Goal: Information Seeking & Learning: Learn about a topic

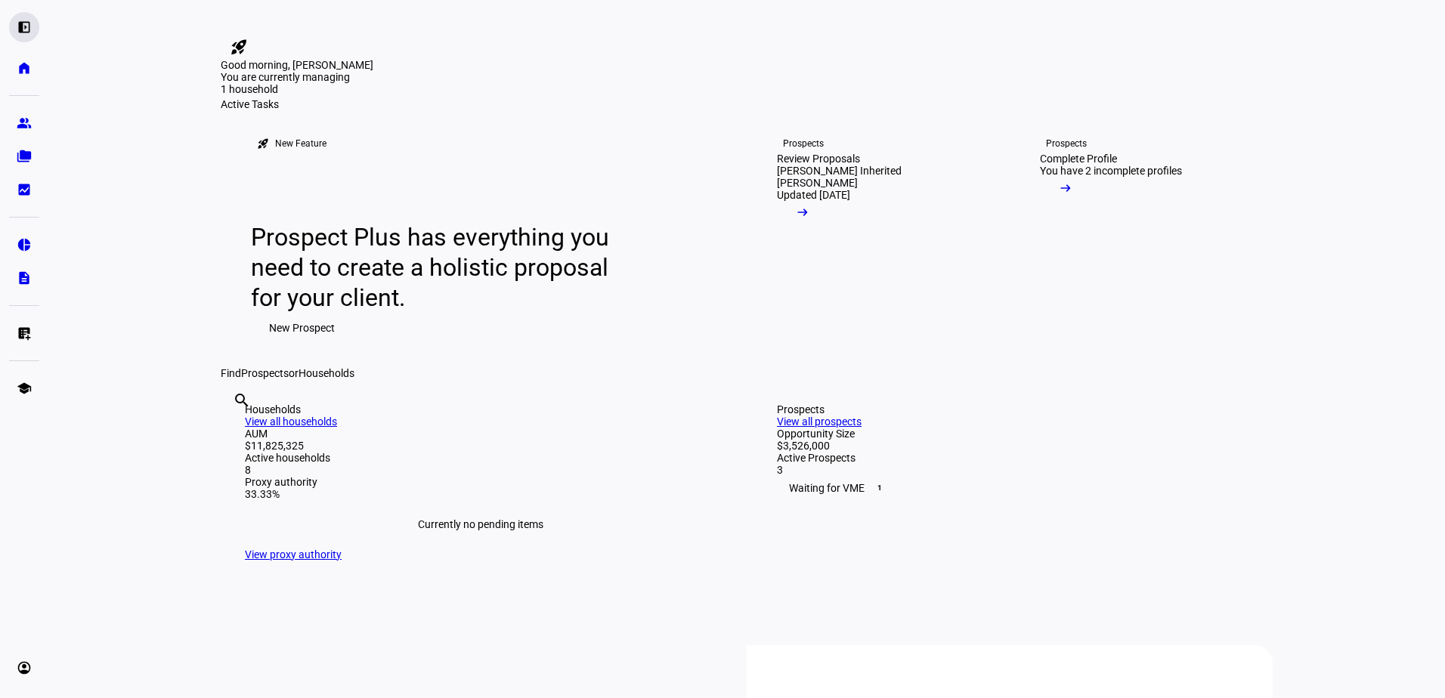
click at [26, 26] on eth-mat-symbol "left_panel_open" at bounding box center [24, 27] width 15 height 15
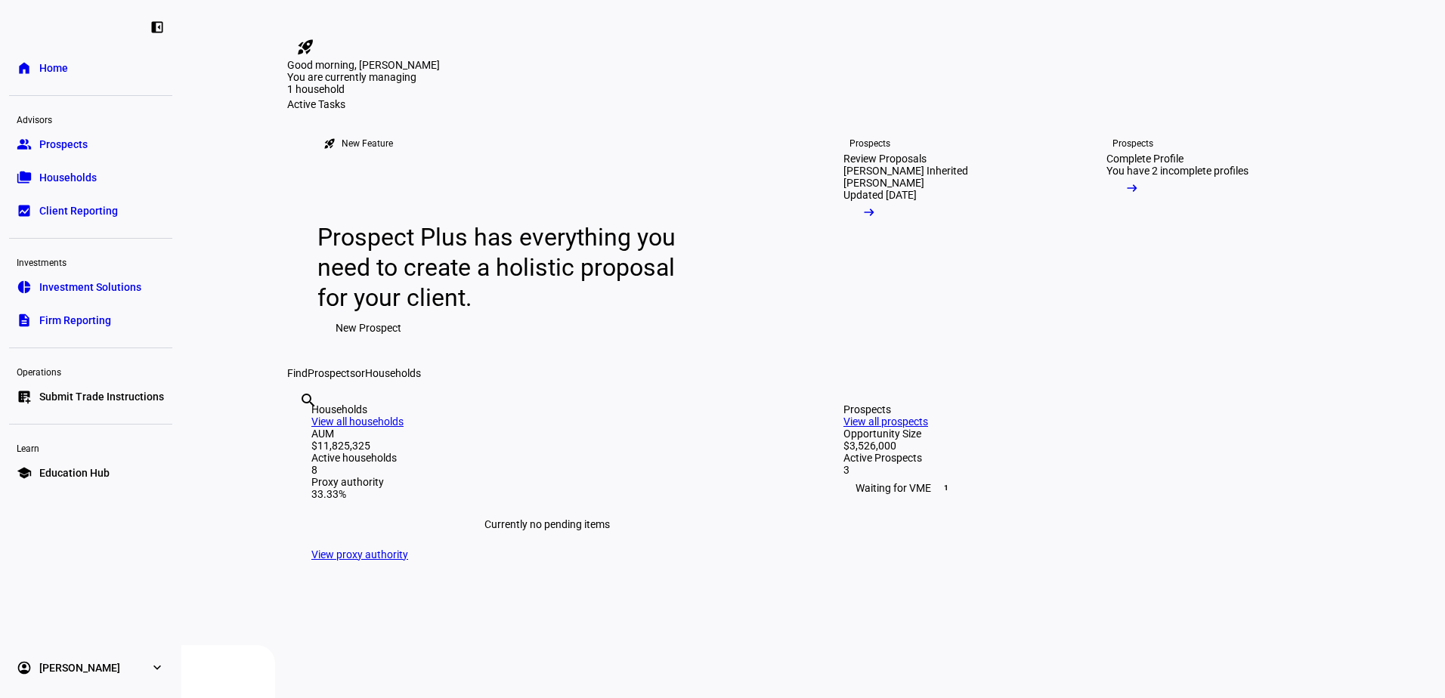
click at [80, 476] on span "Education Hub" at bounding box center [74, 473] width 70 height 15
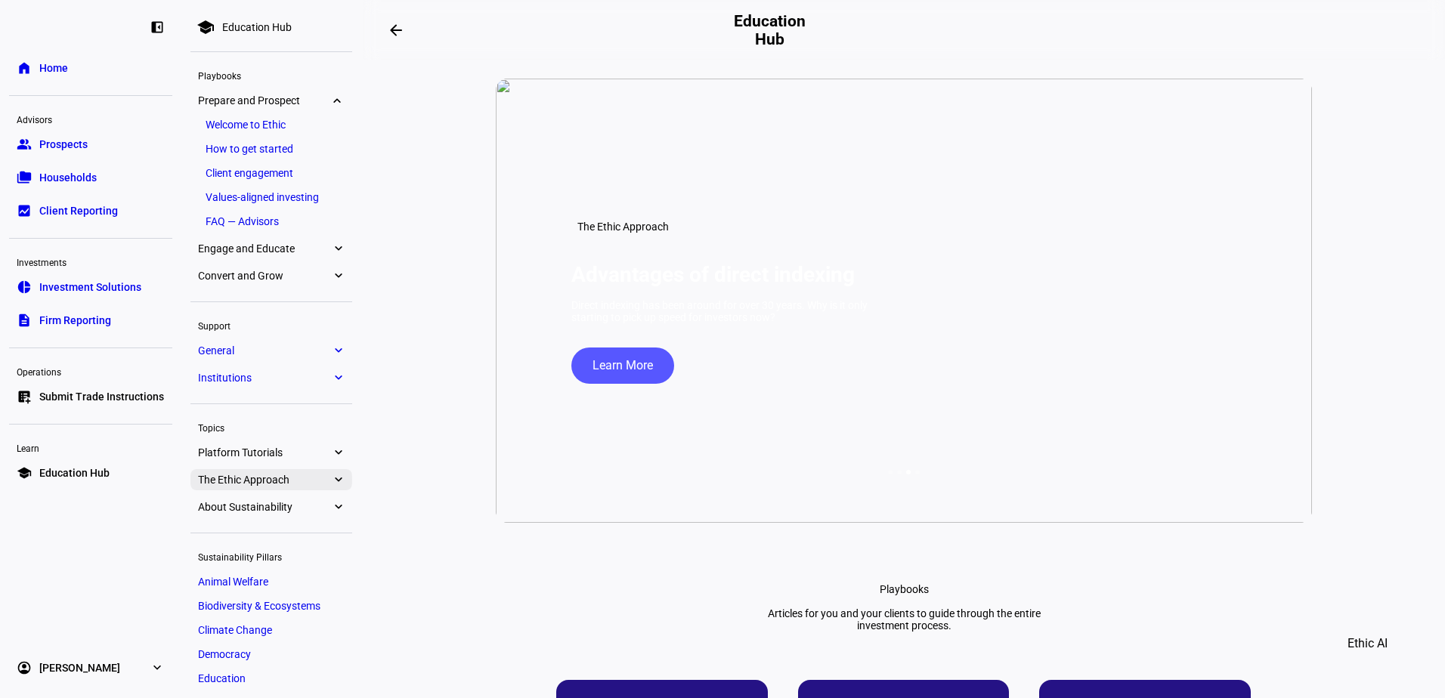
click at [342, 475] on eth-mat-symbol "expand_more" at bounding box center [338, 479] width 14 height 15
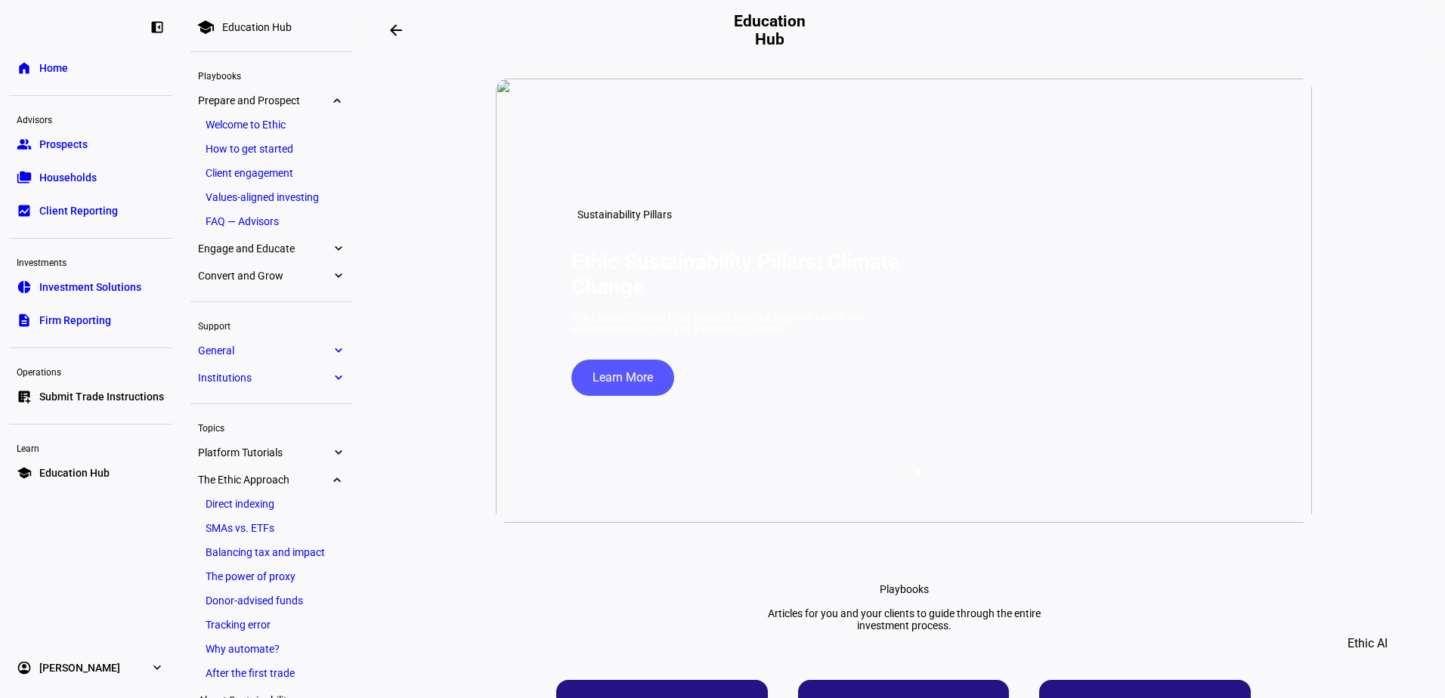
click at [305, 248] on span "Engage and Educate" at bounding box center [264, 249] width 133 height 12
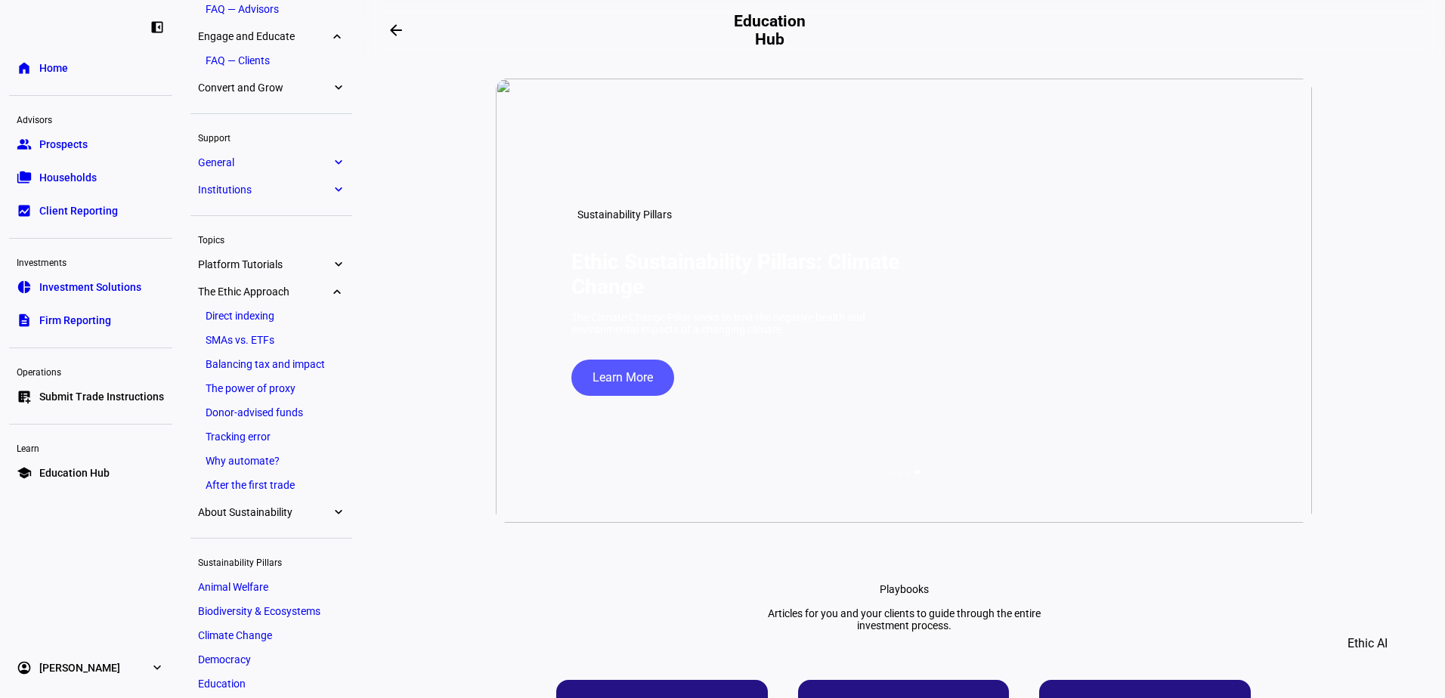
scroll to position [230, 0]
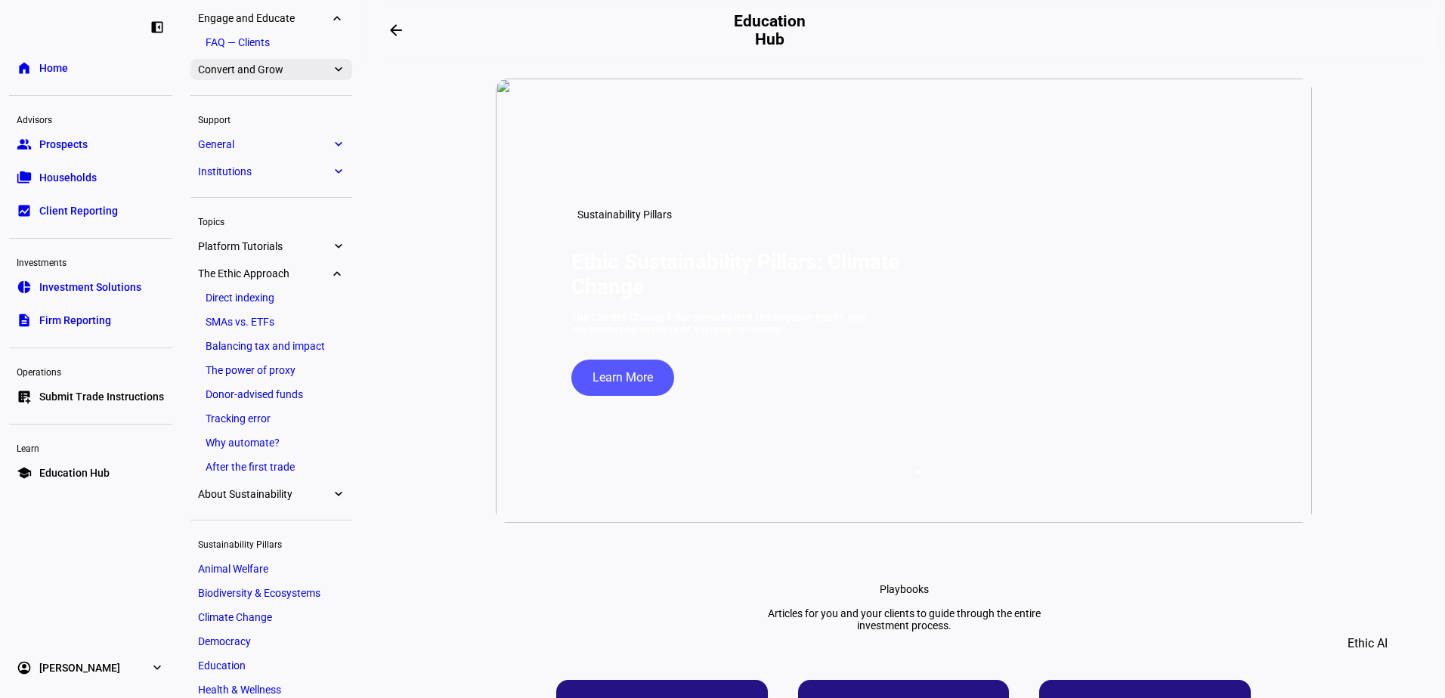
click at [281, 65] on span "Convert and Grow" at bounding box center [264, 69] width 133 height 12
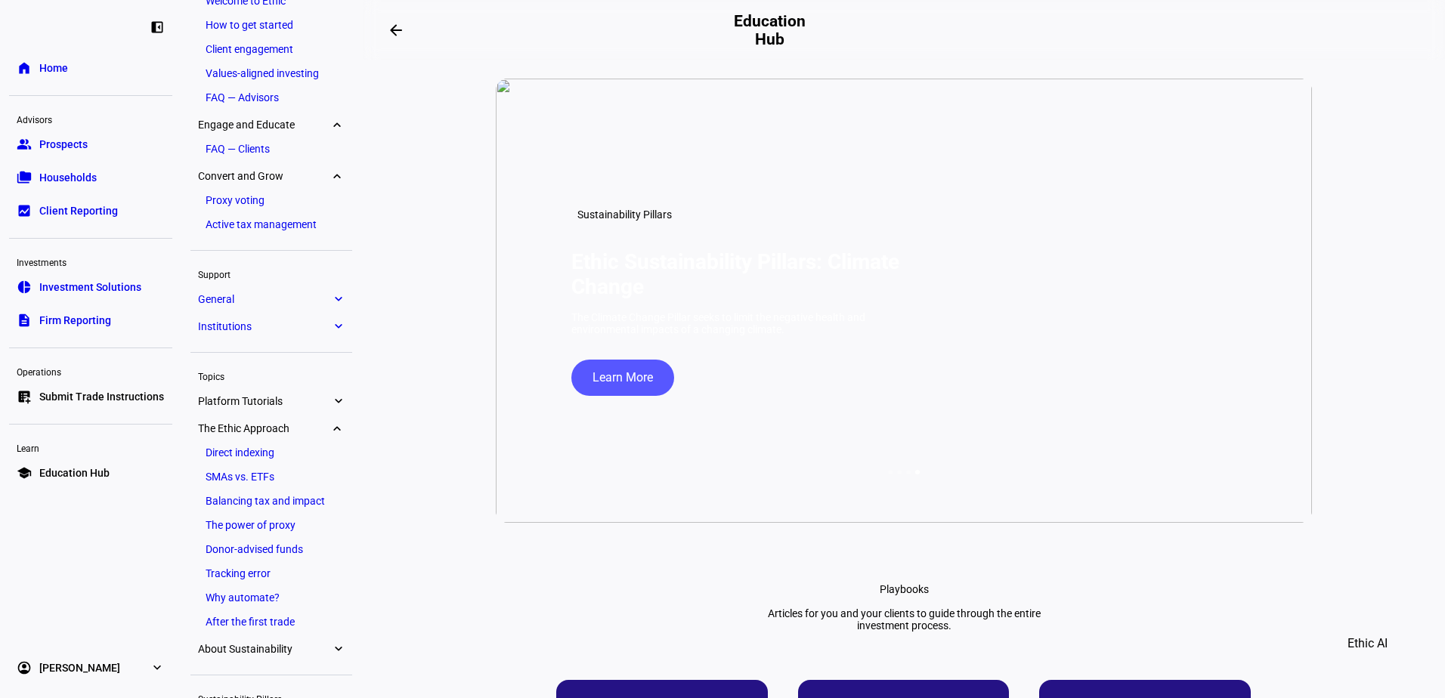
scroll to position [0, 0]
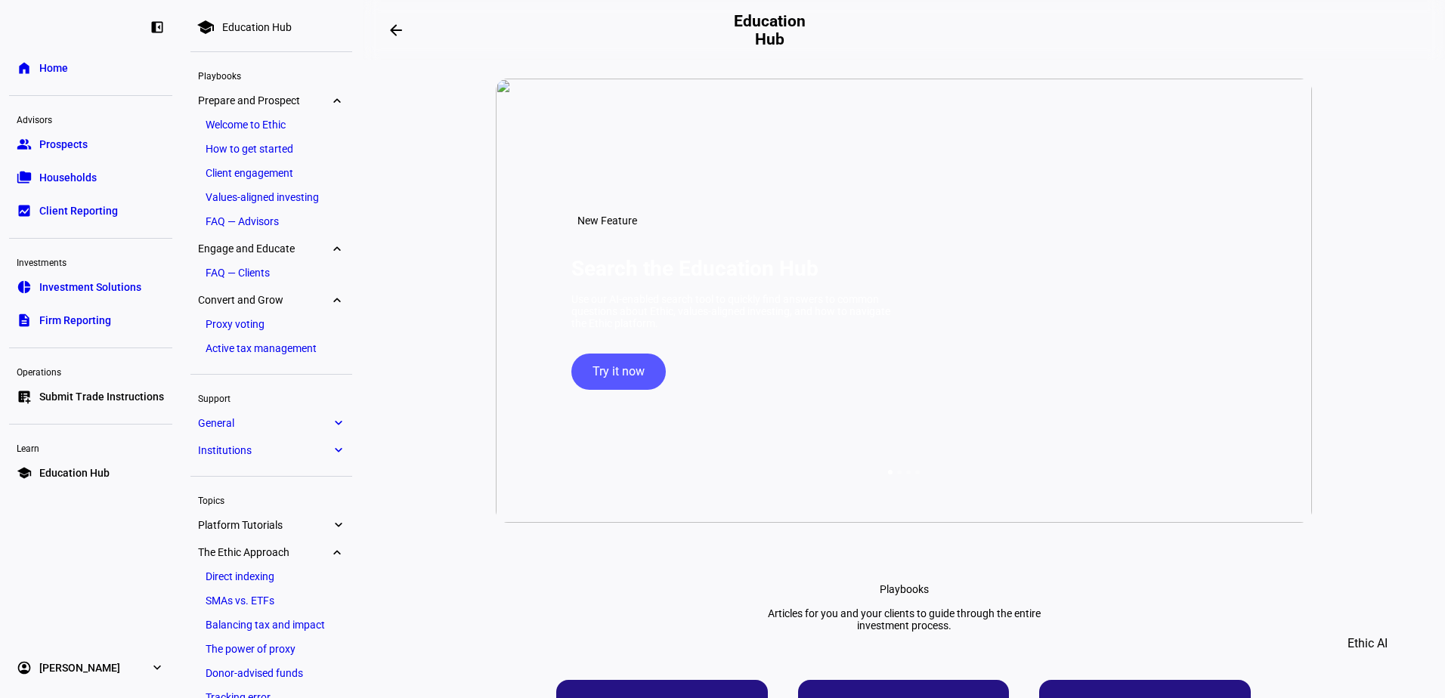
click at [293, 123] on link "Welcome to Ethic" at bounding box center [271, 124] width 147 height 21
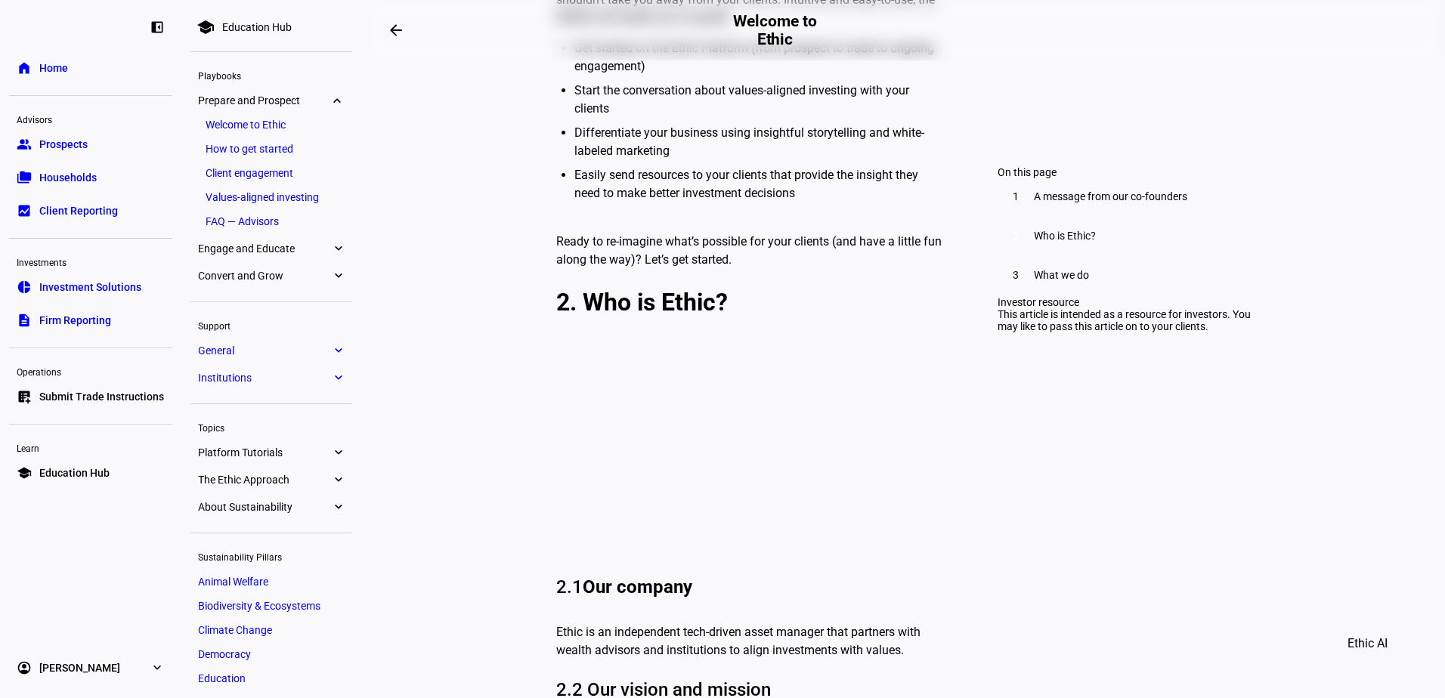
scroll to position [1260, 0]
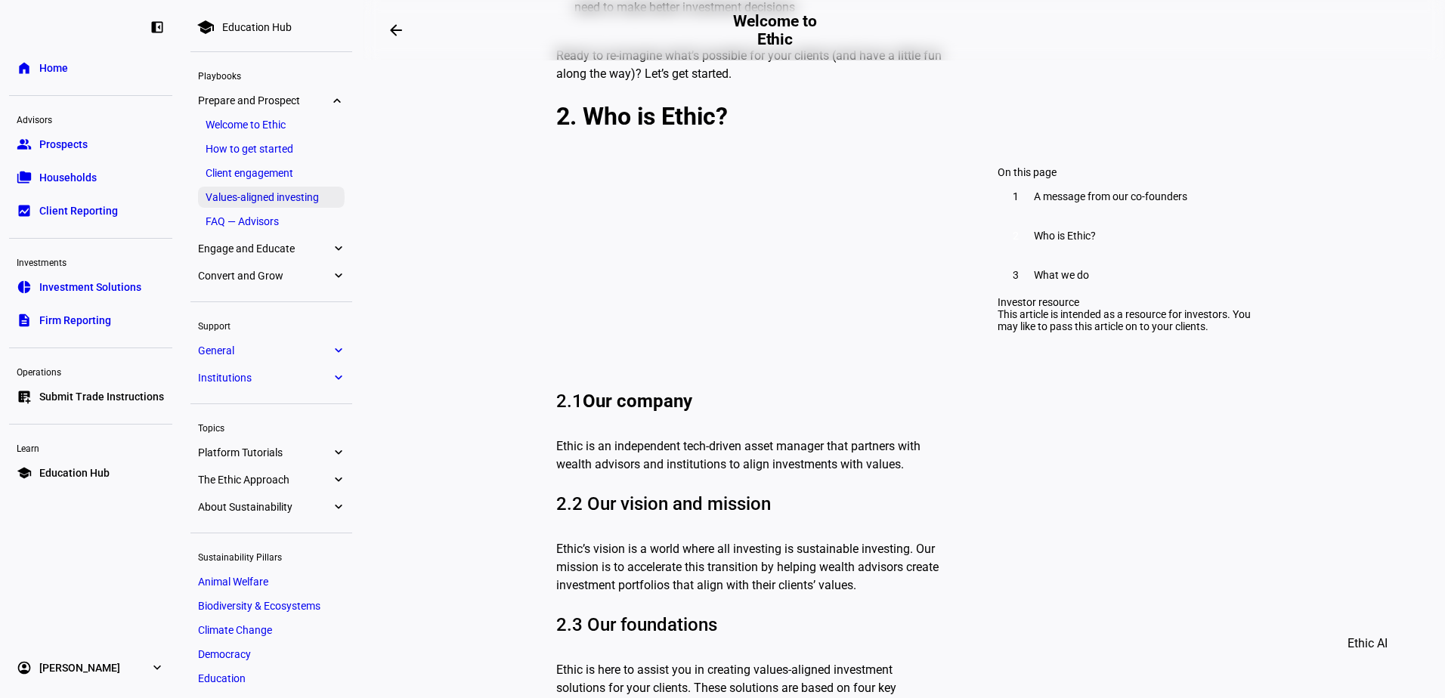
click at [292, 200] on link "Values-aligned investing" at bounding box center [271, 197] width 147 height 21
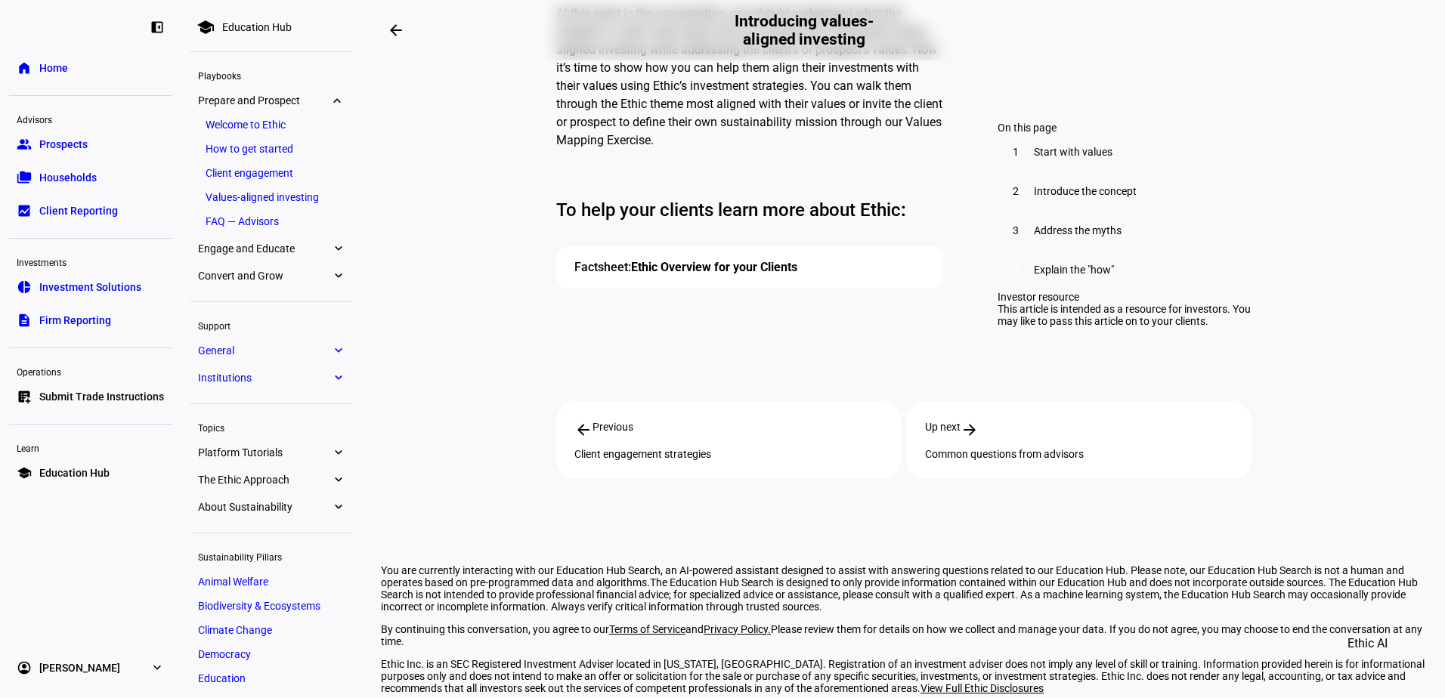
scroll to position [2209, 0]
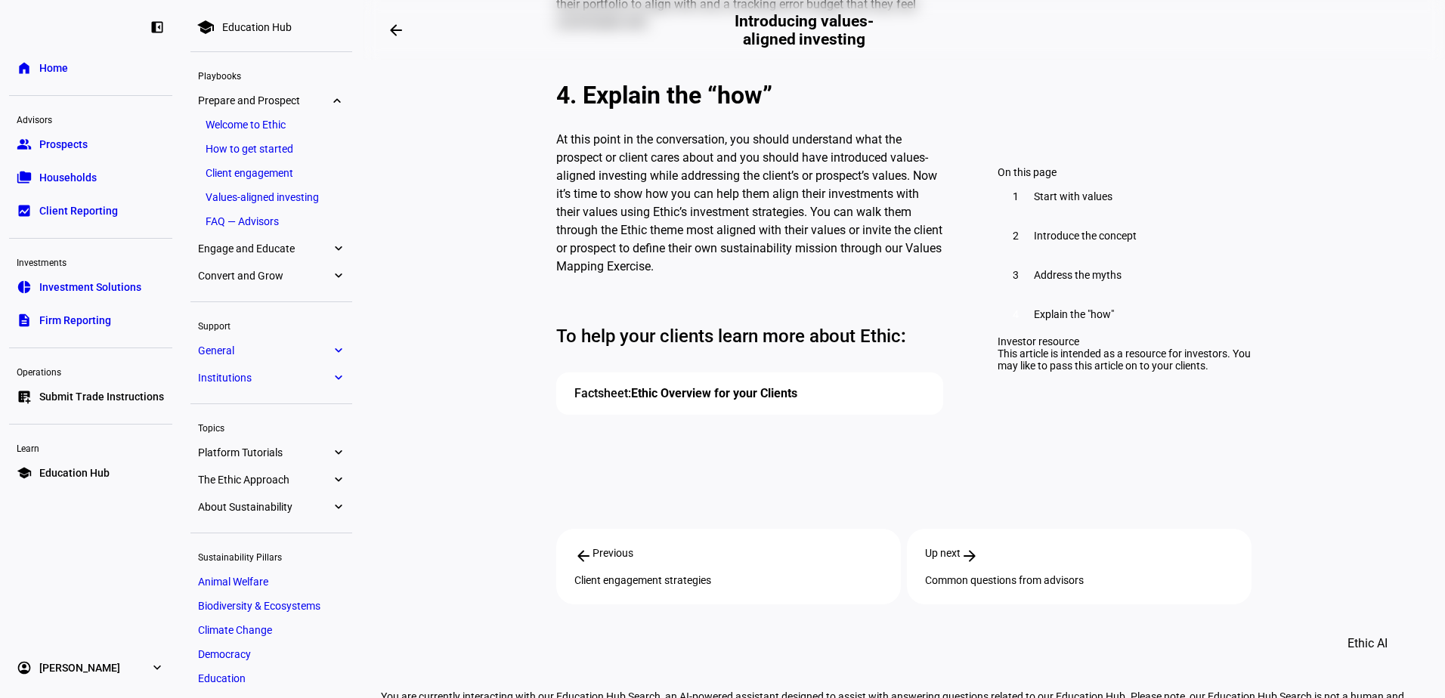
click at [730, 386] on link "Ethic Overview for your Clients" at bounding box center [714, 393] width 166 height 14
